Goal: Browse casually: Explore the website without a specific task or goal

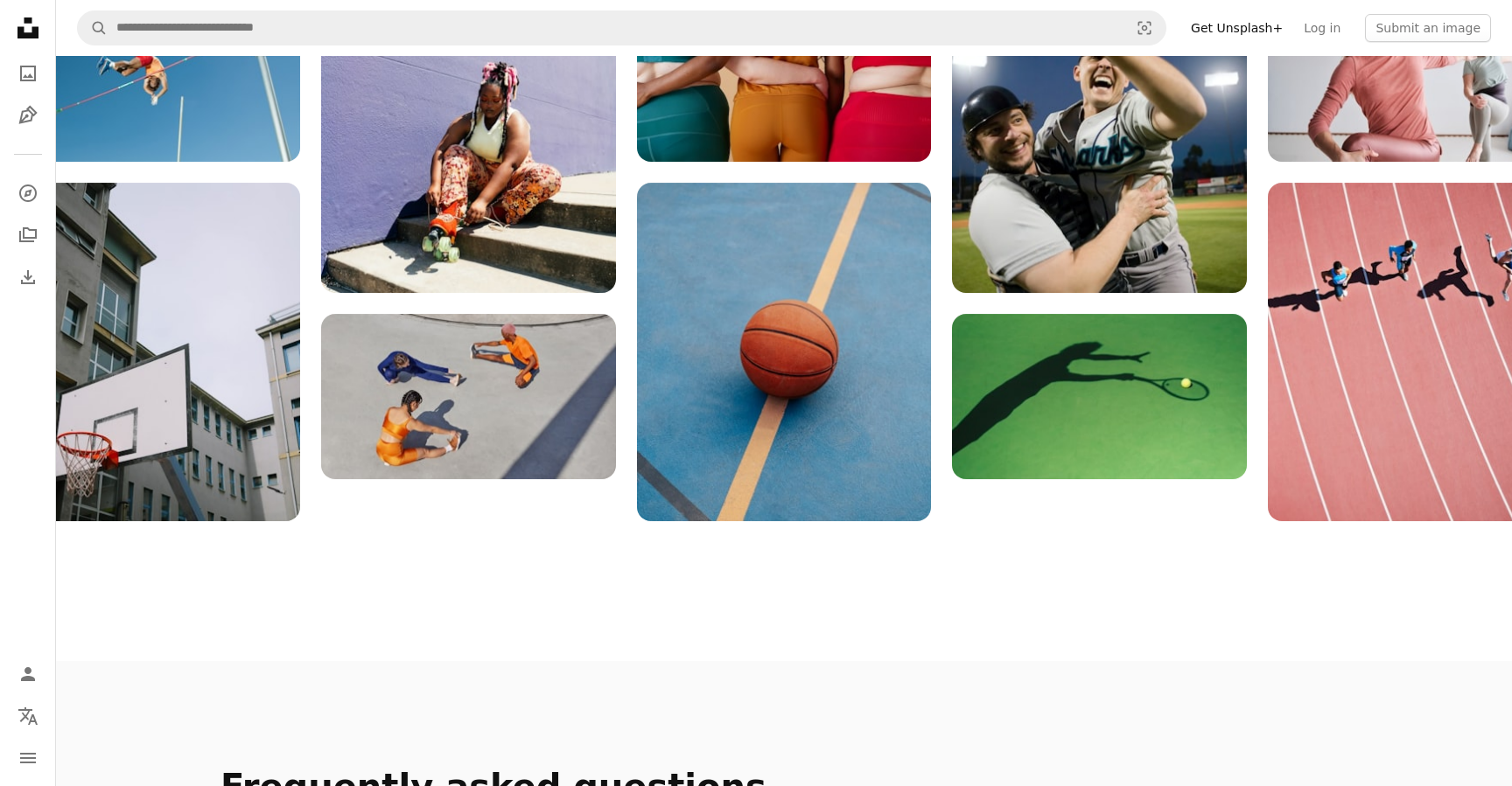
scroll to position [1810, 0]
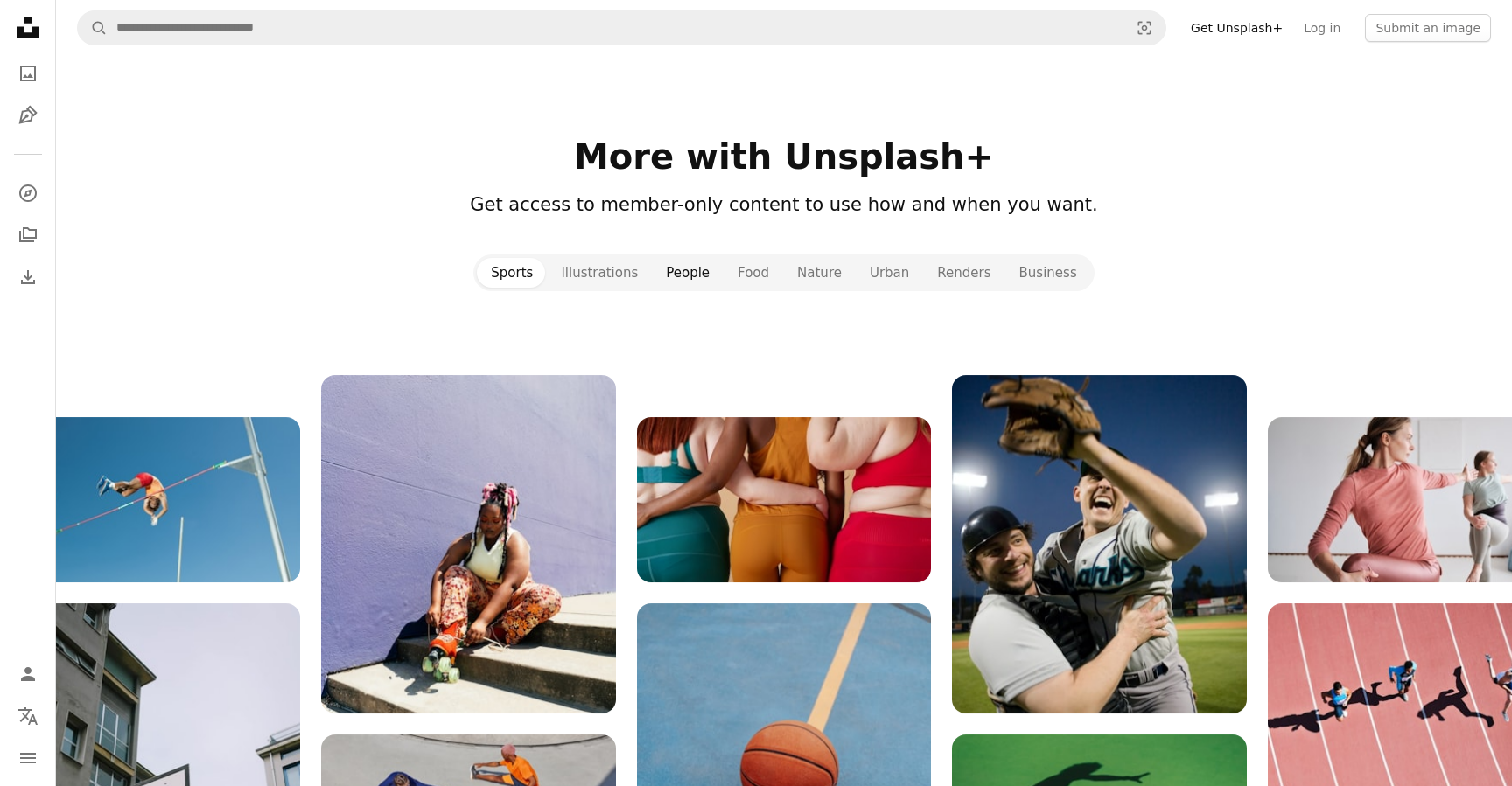
click at [663, 258] on button "People" at bounding box center [687, 273] width 72 height 30
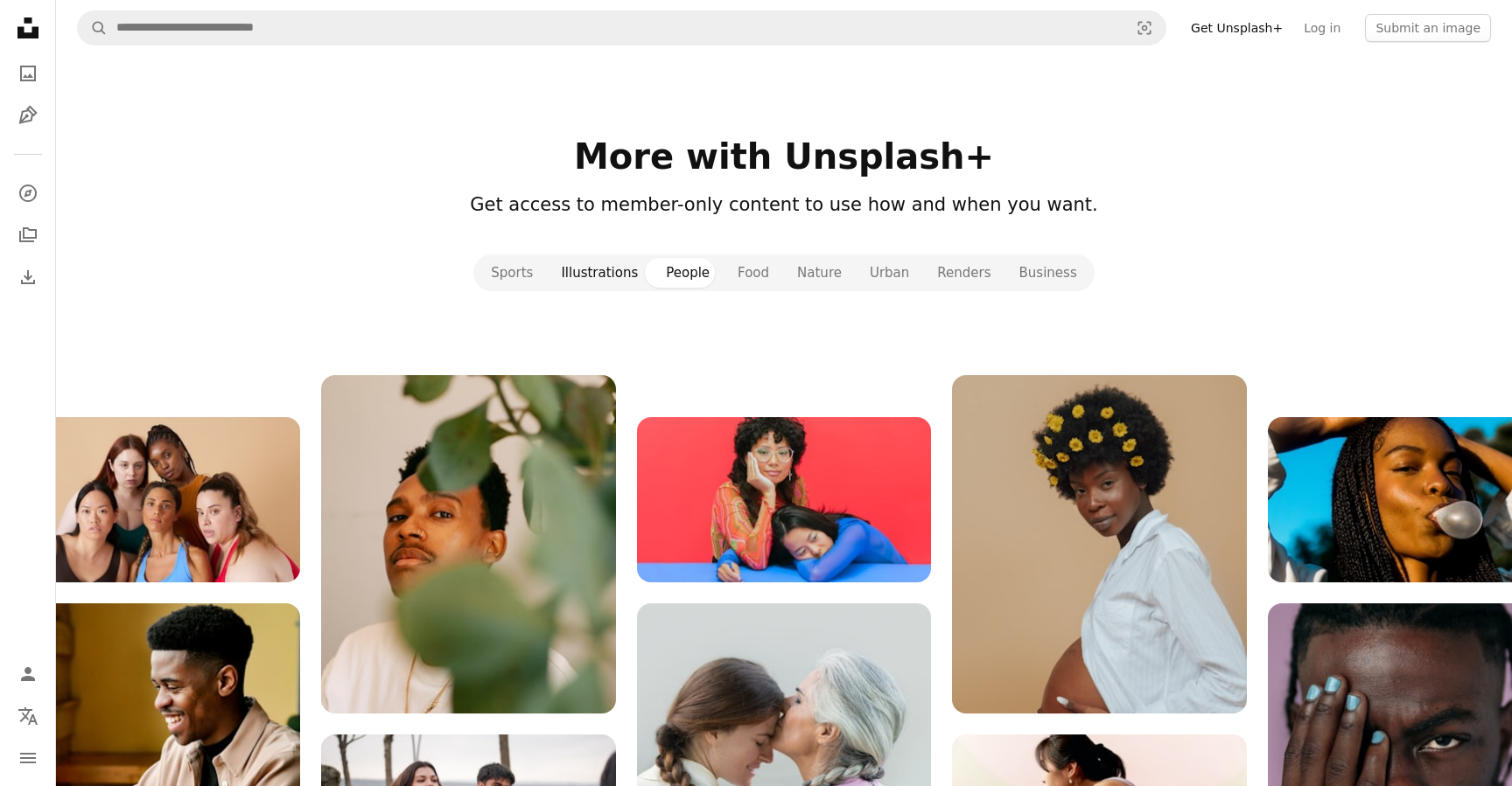
click at [632, 276] on button "Illustrations" at bounding box center [599, 273] width 105 height 30
